Goal: Find specific page/section

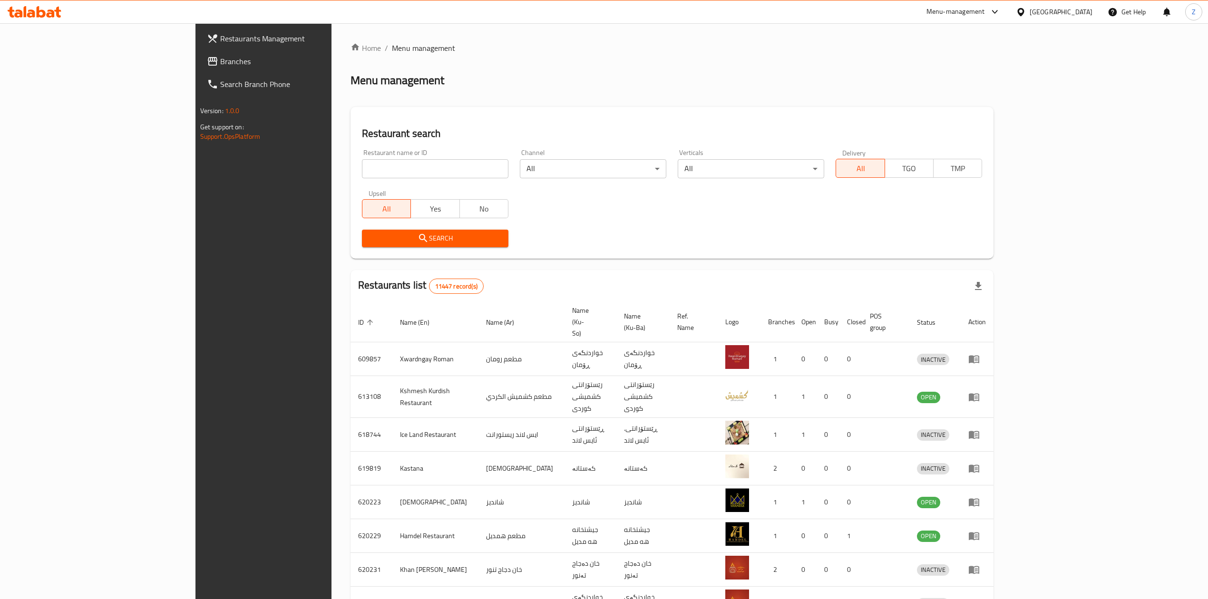
click at [362, 172] on input "search" at bounding box center [435, 168] width 146 height 19
click button "Search" at bounding box center [435, 239] width 146 height 18
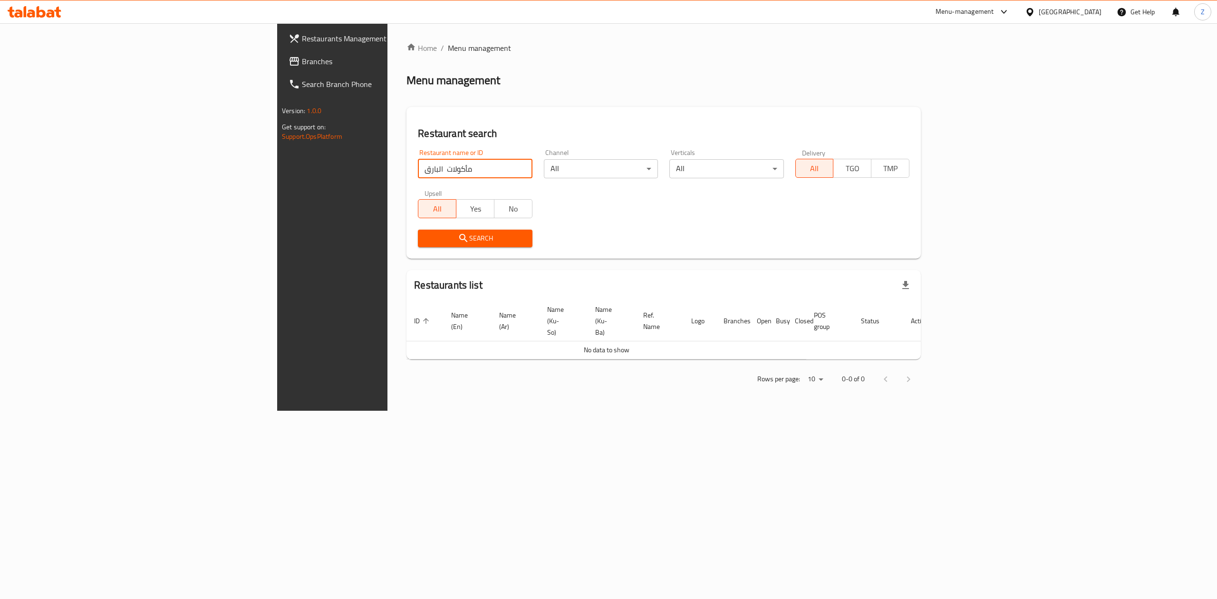
drag, startPoint x: 257, startPoint y: 172, endPoint x: 352, endPoint y: 176, distance: 94.7
click at [418, 175] on input "مأكولات البارق" at bounding box center [475, 168] width 114 height 19
click at [418, 173] on input "البارق" at bounding box center [475, 168] width 114 height 19
type input "البارق"
click at [426, 238] on span "Search" at bounding box center [475, 239] width 99 height 12
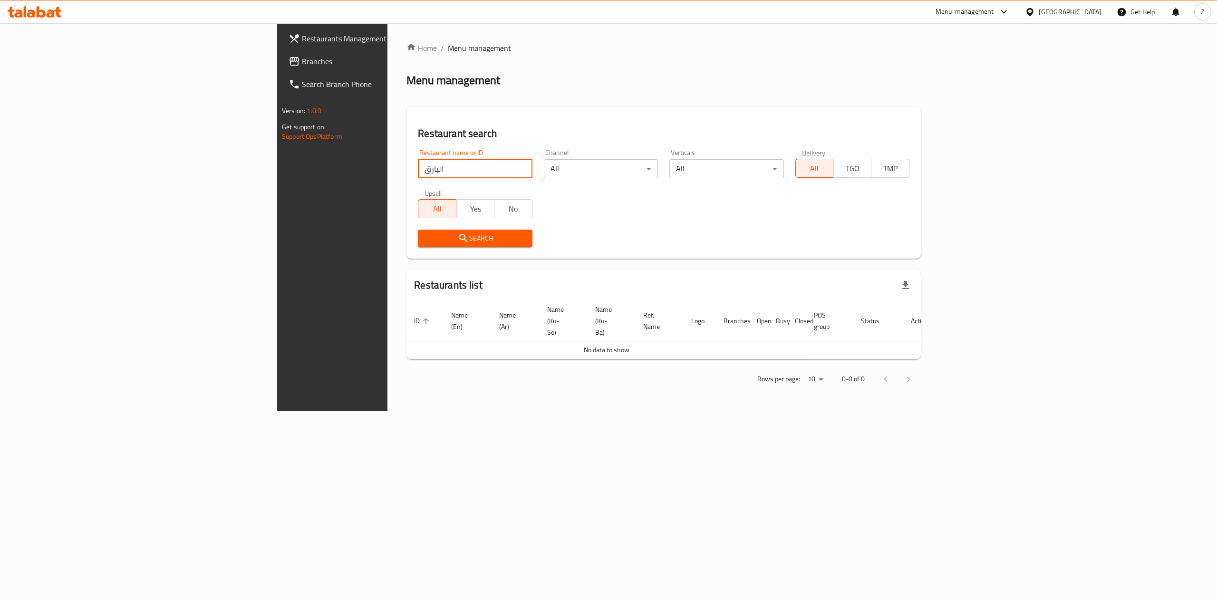
click at [418, 178] on input "البارق" at bounding box center [475, 168] width 114 height 19
drag, startPoint x: 289, startPoint y: 169, endPoint x: 211, endPoint y: 175, distance: 78.2
click at [388, 175] on div "Home / Menu management Menu management Restaurant search Restaurant name or ID …" at bounding box center [664, 217] width 553 height 388
